Goal: Task Accomplishment & Management: Use online tool/utility

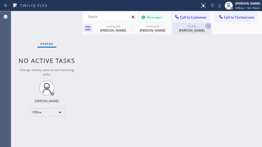
click at [208, 26] on icon at bounding box center [208, 26] width 6 height 6
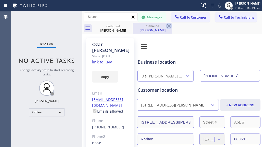
click at [168, 27] on icon at bounding box center [169, 26] width 6 height 6
type input "[PHONE_NUMBER]"
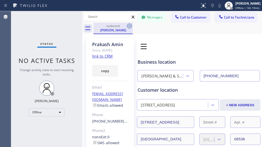
click at [131, 25] on icon at bounding box center [130, 26] width 6 height 6
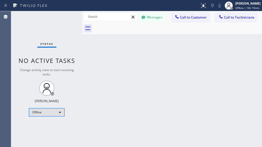
click at [42, 113] on div "Offline" at bounding box center [47, 112] width 36 height 8
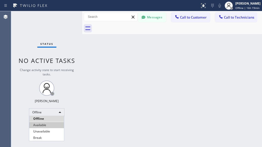
click at [40, 123] on li "Available" at bounding box center [46, 125] width 35 height 6
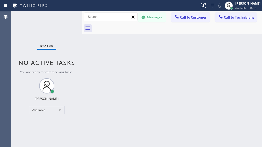
click at [188, 65] on div "Back to Dashboard Change Sender ID Customers Technicians AC [PERSON_NAME] [DATE…" at bounding box center [172, 78] width 180 height 135
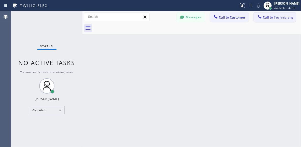
click at [288, 17] on span "Call to Technicians" at bounding box center [277, 17] width 30 height 5
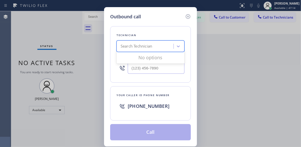
click at [150, 48] on div "Search Technician" at bounding box center [136, 46] width 32 height 6
type input "jonathan"
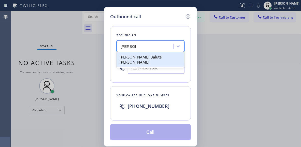
click at [153, 58] on div "Jonathan Balute Labaton" at bounding box center [150, 59] width 68 height 14
type input "(954) 740-4698"
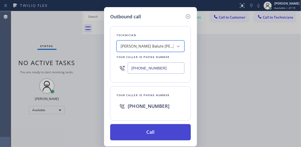
click at [156, 135] on button "Call" at bounding box center [150, 132] width 81 height 16
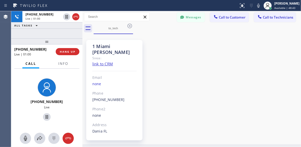
click at [252, 72] on div "1 Miami Jonathan Since: link to CRM Email none Phone (954) 740-4698 Outbound ca…" at bounding box center [192, 88] width 216 height 107
click at [68, 52] on span "HANG UP" at bounding box center [68, 52] width 16 height 4
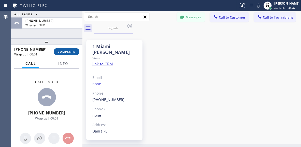
click at [70, 52] on span "COMPLETE" at bounding box center [67, 52] width 18 height 4
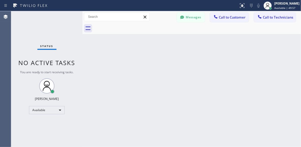
drag, startPoint x: 268, startPoint y: 62, endPoint x: 271, endPoint y: 61, distance: 3.0
click at [268, 62] on div "Back to Dashboard Change Sender ID Customers Technicians AC [PERSON_NAME] [DATE…" at bounding box center [191, 79] width 218 height 136
click at [110, 19] on input "text" at bounding box center [116, 17] width 65 height 8
click at [111, 18] on input "text" at bounding box center [116, 17] width 65 height 8
click at [256, 91] on div "Back to Dashboard Change Sender ID Customers Technicians AC [PERSON_NAME] [DATE…" at bounding box center [191, 79] width 218 height 136
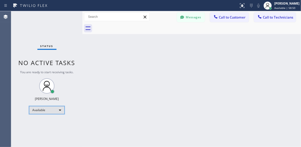
click at [51, 107] on div "Available" at bounding box center [47, 110] width 36 height 8
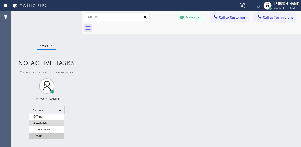
click at [44, 137] on li "Break" at bounding box center [46, 136] width 35 height 6
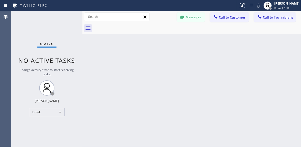
drag, startPoint x: 255, startPoint y: 71, endPoint x: 225, endPoint y: 93, distance: 37.0
click at [255, 71] on div "Back to Dashboard Change Sender ID Customers Technicians AC [PERSON_NAME] [DATE…" at bounding box center [191, 79] width 218 height 136
click at [49, 110] on div "Break" at bounding box center [47, 112] width 36 height 8
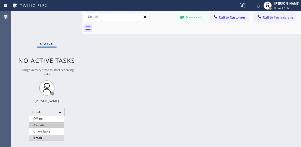
click at [45, 126] on li "Available" at bounding box center [46, 125] width 35 height 6
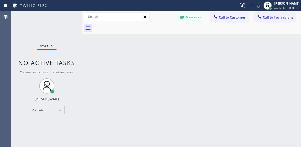
click at [213, 74] on div "Back to Dashboard Change Sender ID Customers Technicians AC [PERSON_NAME] [DATE…" at bounding box center [191, 79] width 218 height 136
click at [171, 70] on div "Back to Dashboard Change Sender ID Customers Technicians AC [PERSON_NAME] [DATE…" at bounding box center [191, 79] width 218 height 136
